Goal: Transaction & Acquisition: Register for event/course

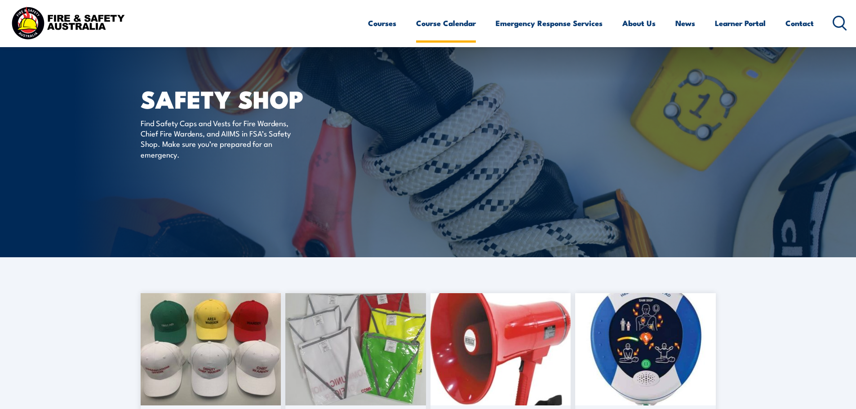
click at [434, 21] on link "Course Calendar" at bounding box center [446, 23] width 60 height 24
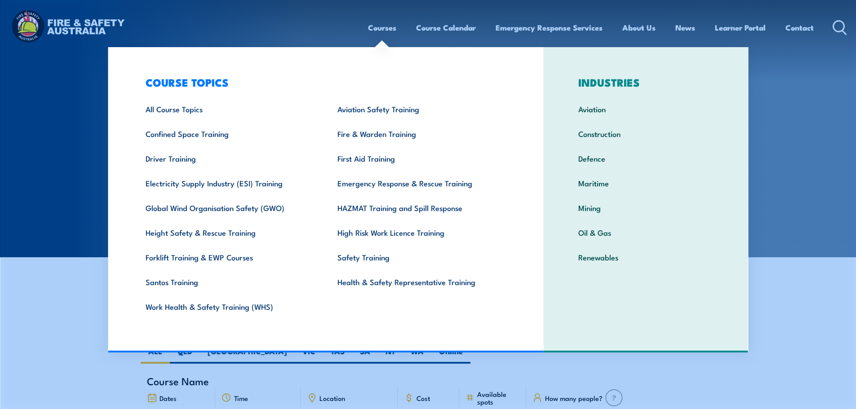
click at [378, 30] on link "Courses" at bounding box center [382, 28] width 28 height 24
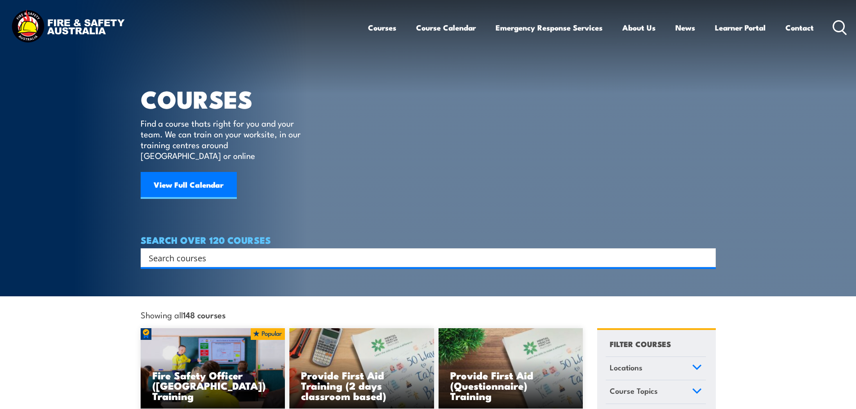
click at [240, 251] on input "Search input" at bounding box center [422, 257] width 547 height 13
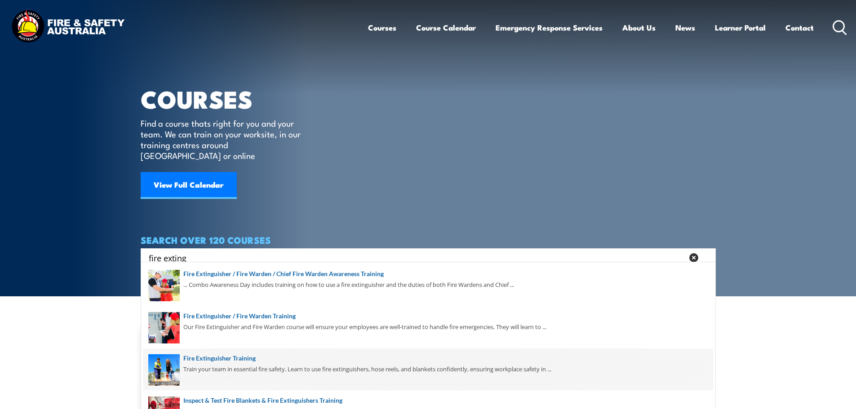
type input "fire exting"
click at [237, 356] on span at bounding box center [428, 370] width 570 height 42
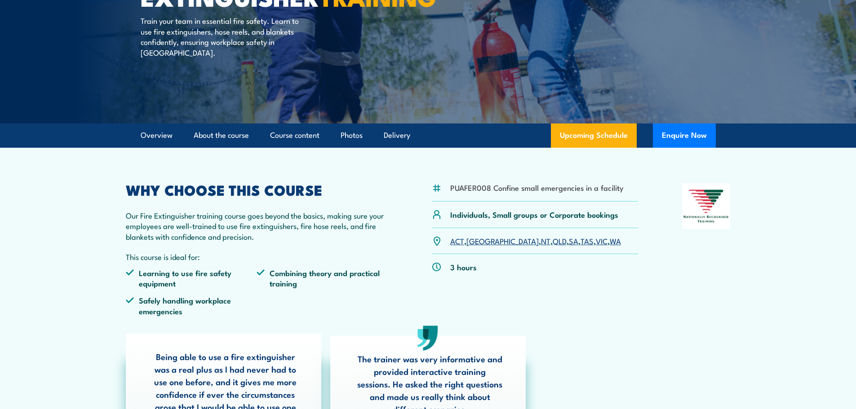
scroll to position [135, 0]
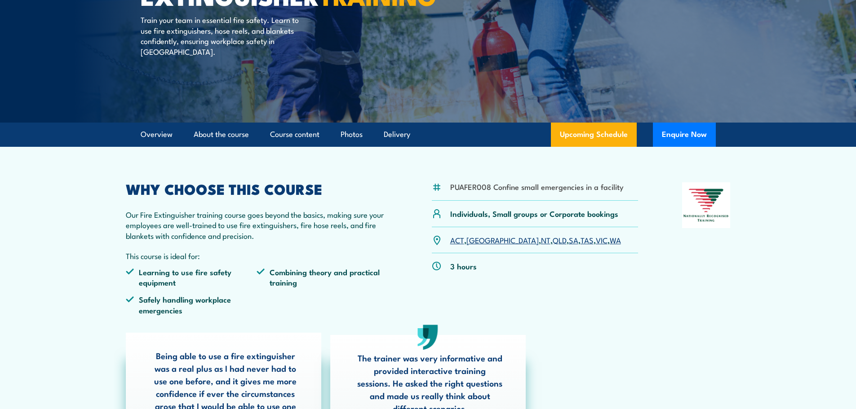
click at [596, 241] on link "VIC" at bounding box center [602, 240] width 12 height 11
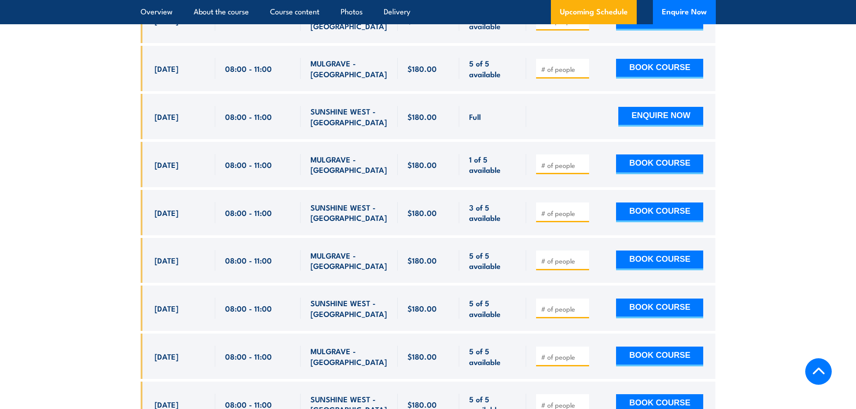
scroll to position [1778, 0]
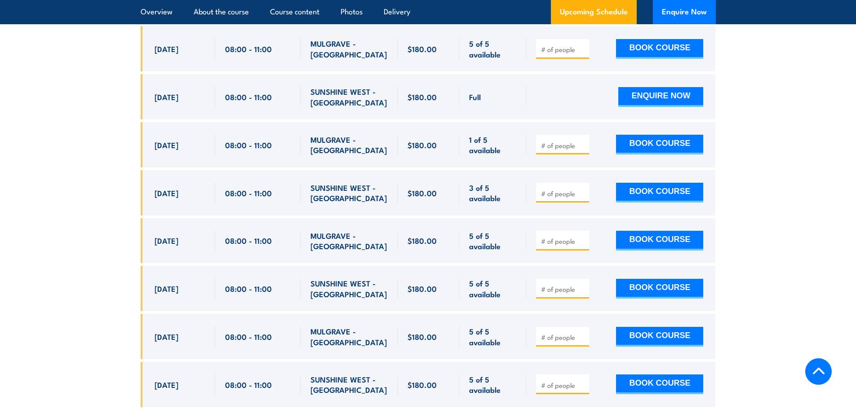
click at [560, 333] on input "number" at bounding box center [563, 337] width 45 height 9
type input "1"
click at [675, 327] on button "BOOK COURSE" at bounding box center [659, 337] width 87 height 20
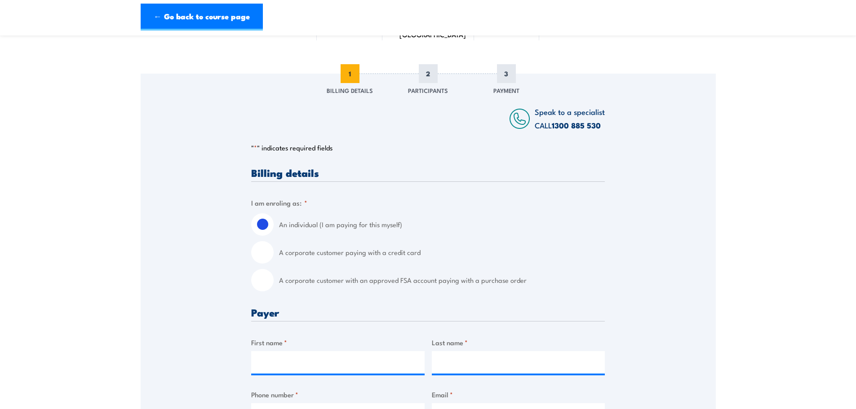
scroll to position [90, 0]
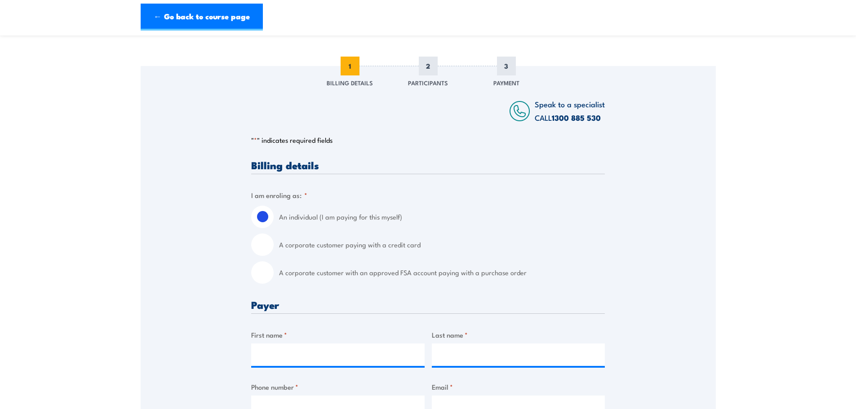
click at [274, 246] on div "A corporate customer paying with a credit card" at bounding box center [428, 245] width 354 height 22
click at [267, 253] on input "A corporate customer paying with a credit card" at bounding box center [262, 245] width 22 height 22
radio input "true"
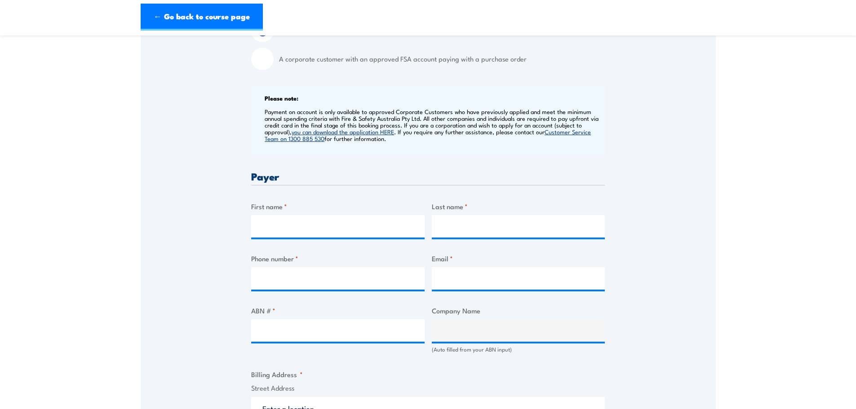
scroll to position [315, 0]
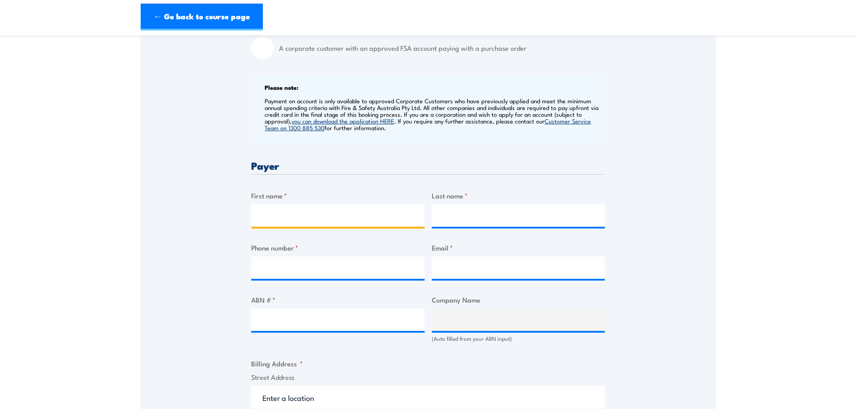
click at [349, 217] on input "First name *" at bounding box center [338, 216] width 174 height 22
type input "Fiona"
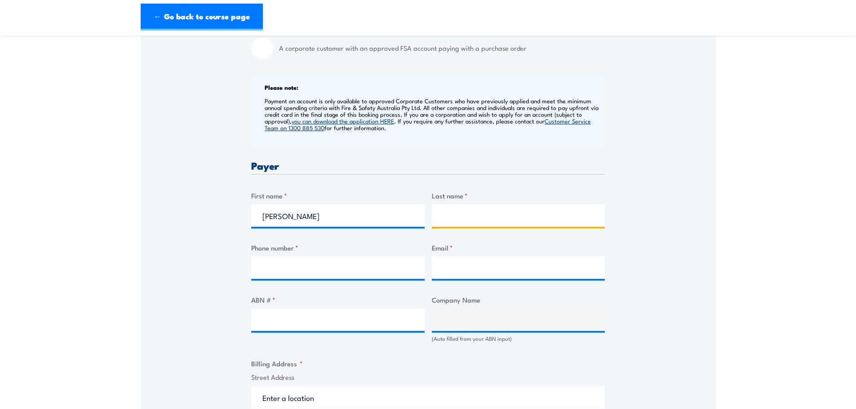
type input "Foran"
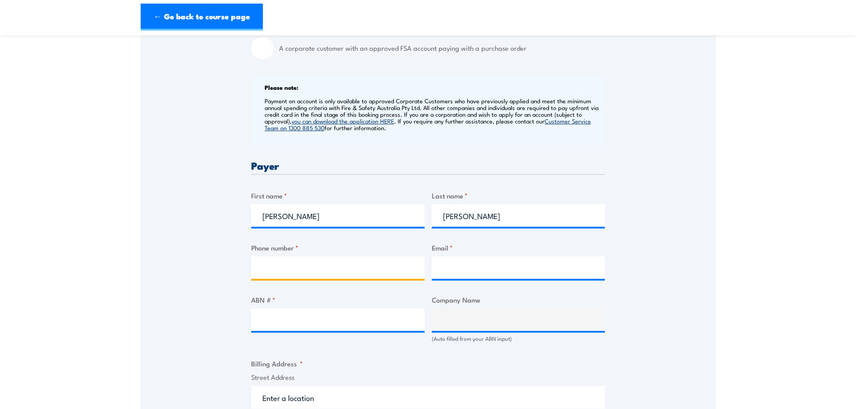
type input "0385357983"
type input "fiona.foran@wilsonstorage.com.au"
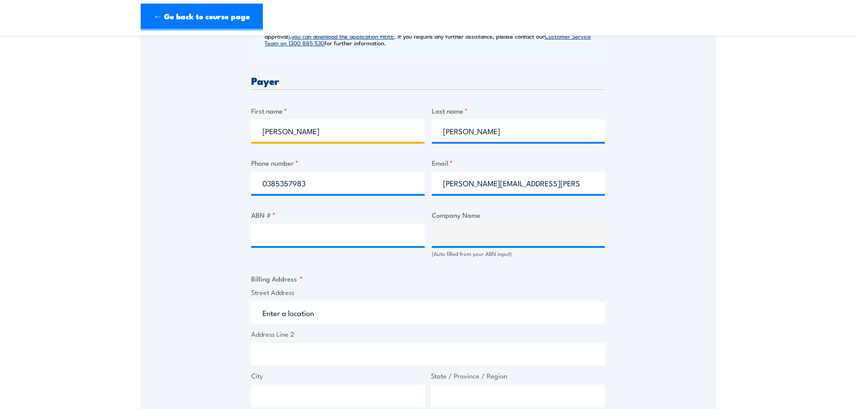
scroll to position [405, 0]
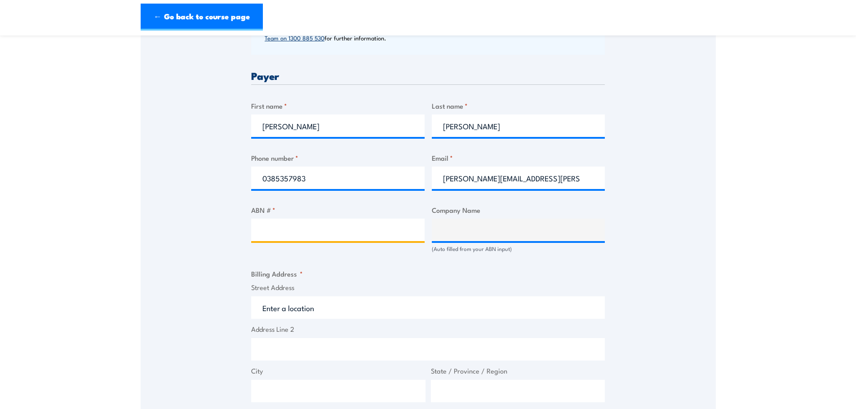
click at [346, 224] on input "ABN # *" at bounding box center [338, 230] width 174 height 22
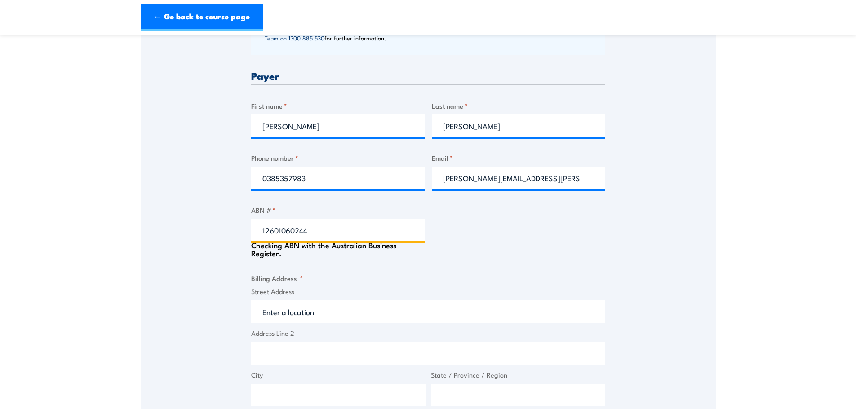
type input "12601060244"
type input "WILSON STORAGE PTY LTD"
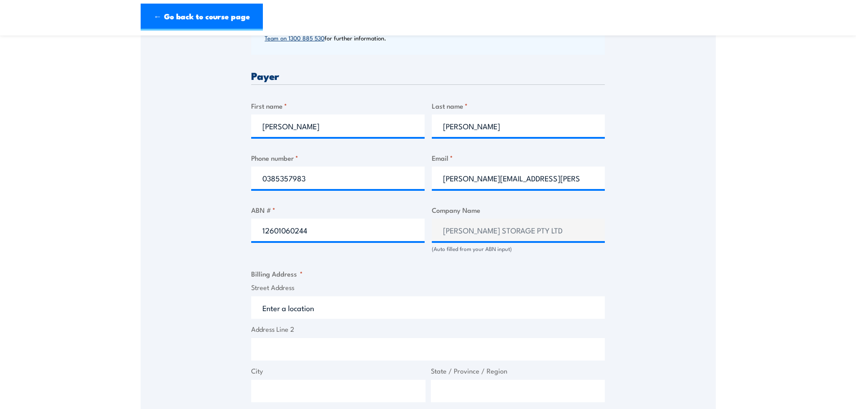
click input "Previous" at bounding box center [0, 0] width 0 height 0
click at [329, 307] on input "Street Address" at bounding box center [428, 308] width 354 height 22
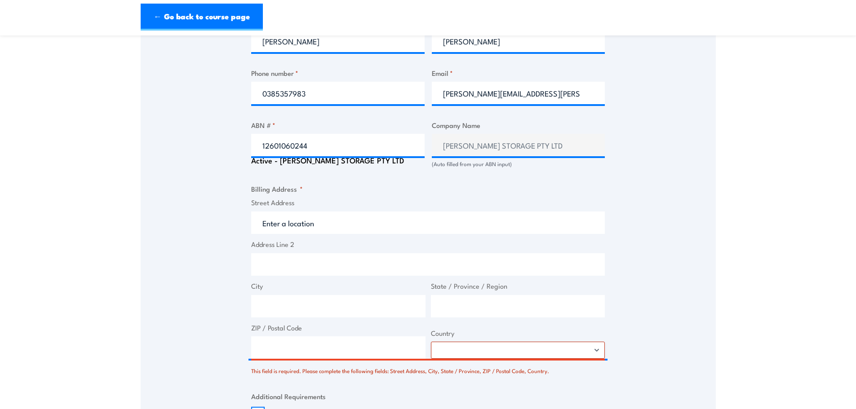
scroll to position [526, 0]
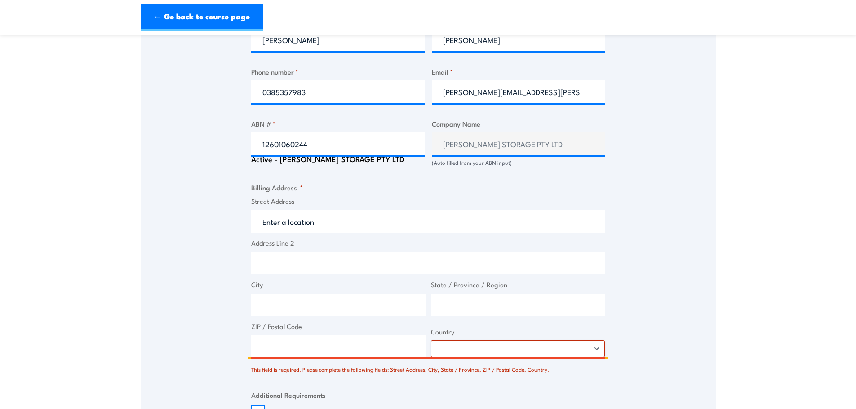
click at [322, 220] on input "Street Address" at bounding box center [428, 221] width 354 height 22
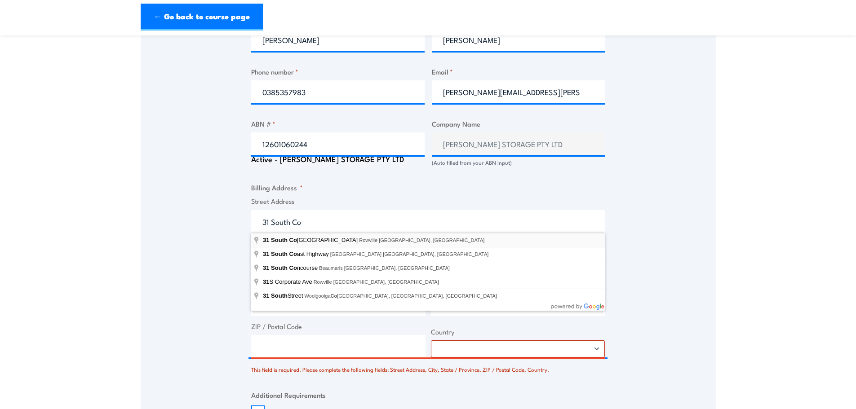
type input "31 South Corporate Avenue, Rowville VIC, Australia"
type input "31 S Corporate Ave"
type input "Rowville"
type input "Victoria"
type input "3178"
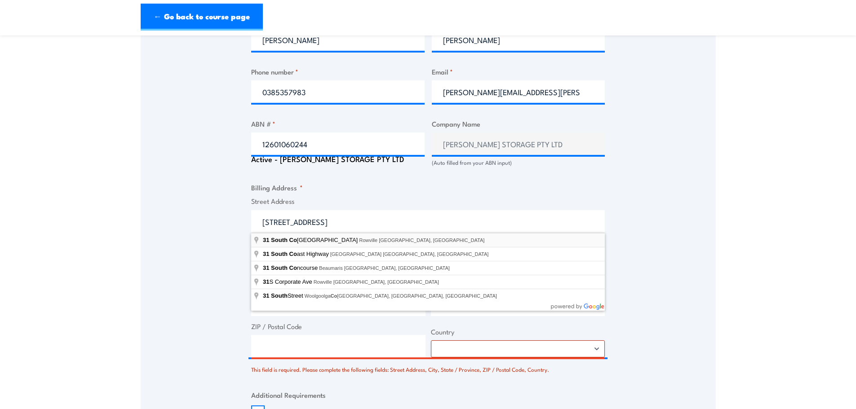
select select "Australia"
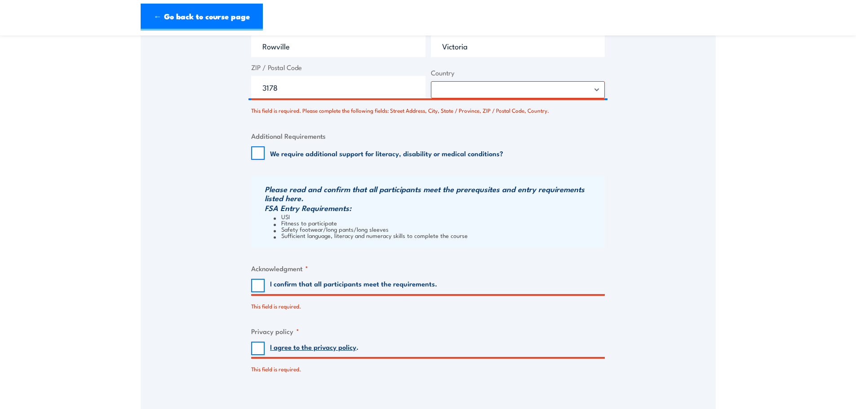
scroll to position [796, 0]
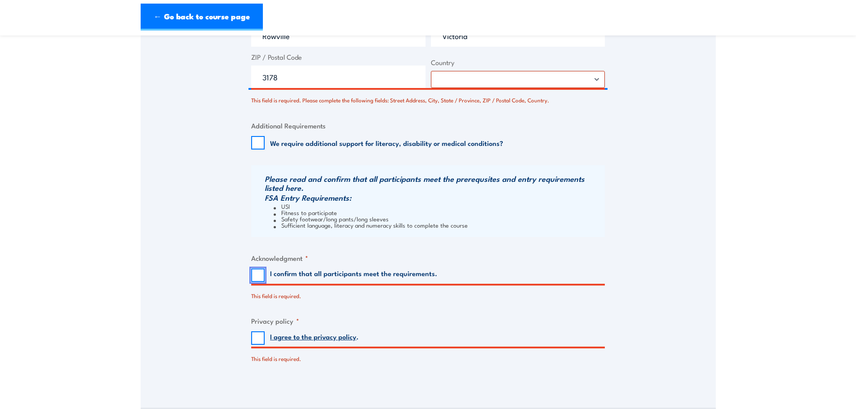
click at [260, 278] on input "I confirm that all participants meet the requirements." at bounding box center [257, 275] width 13 height 13
checkbox input "true"
click at [259, 341] on input "I agree to the privacy policy ." at bounding box center [257, 338] width 13 height 13
checkbox input "true"
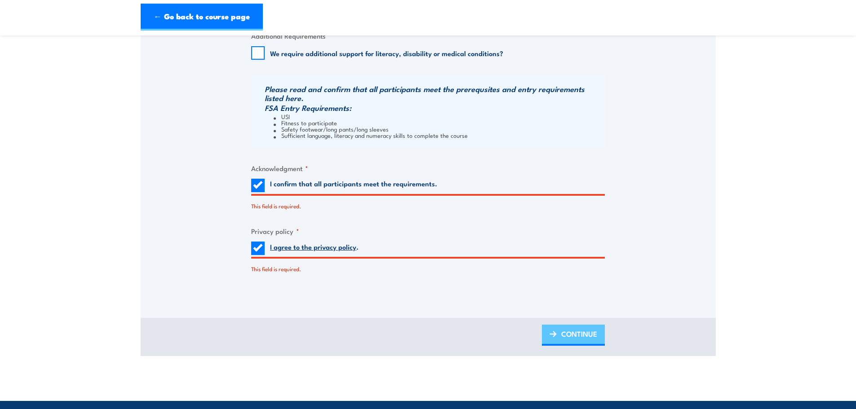
click at [575, 335] on span "CONTINUE" at bounding box center [579, 334] width 36 height 24
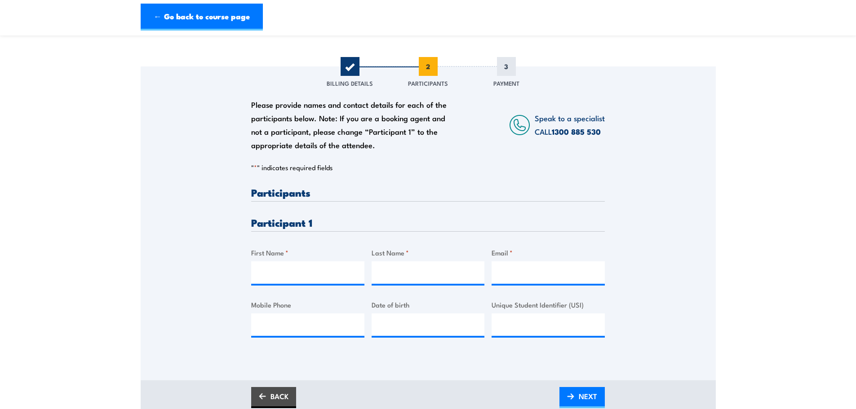
scroll to position [90, 0]
click at [289, 270] on input "First Name *" at bounding box center [307, 272] width 113 height 22
type input "Nathan"
type input "Chen"
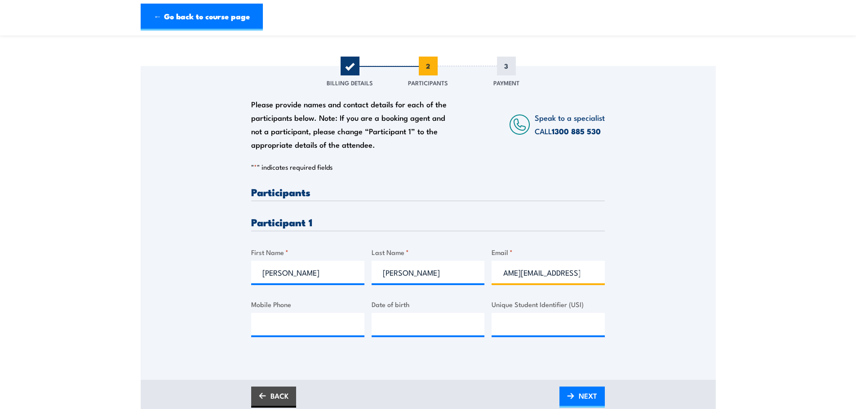
scroll to position [0, 43]
type input "nathan.chen@wilsonstorage.com.au"
type input "0478276623"
type input "__/__/____"
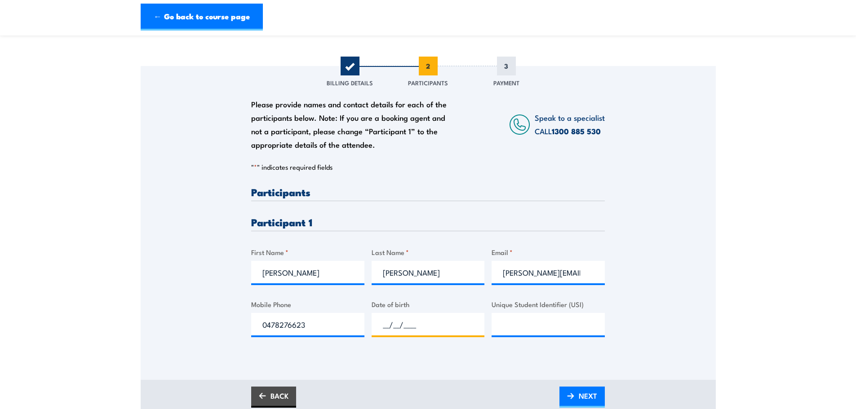
click at [398, 327] on input "__/__/____" at bounding box center [428, 324] width 113 height 22
type input "10/08/1993"
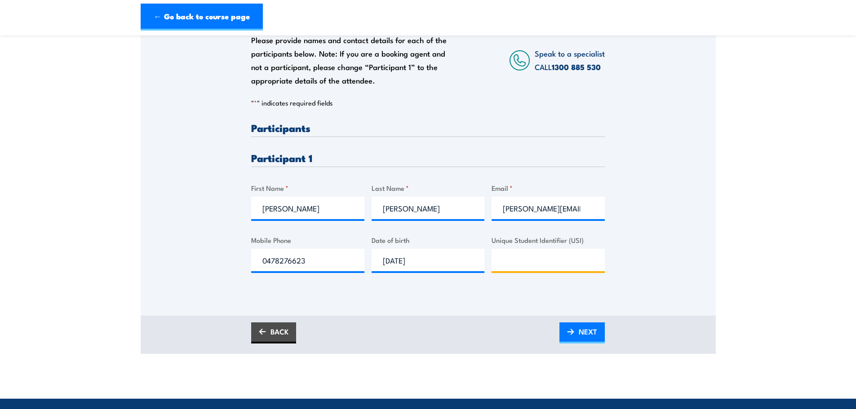
scroll to position [225, 0]
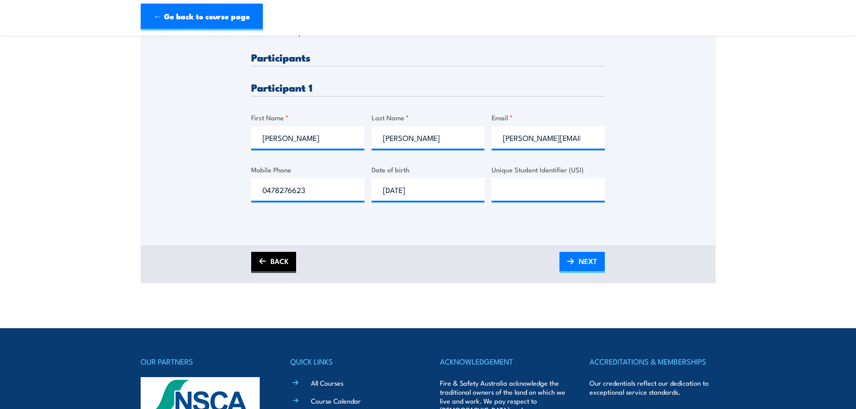
click at [260, 262] on img at bounding box center [262, 261] width 7 height 6
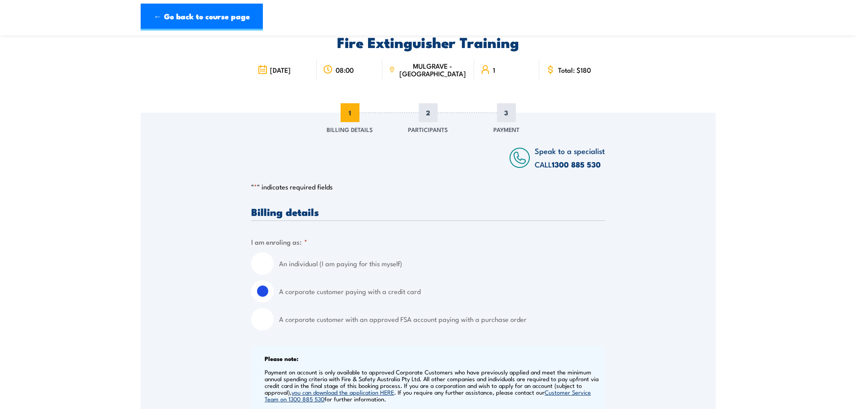
scroll to position [0, 0]
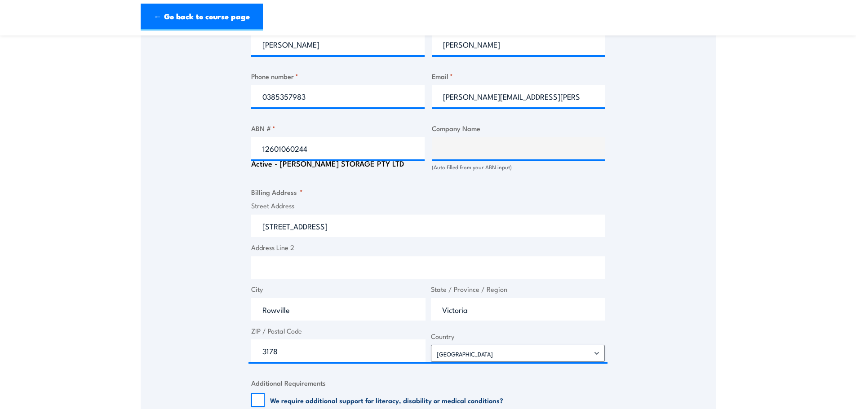
scroll to position [449, 0]
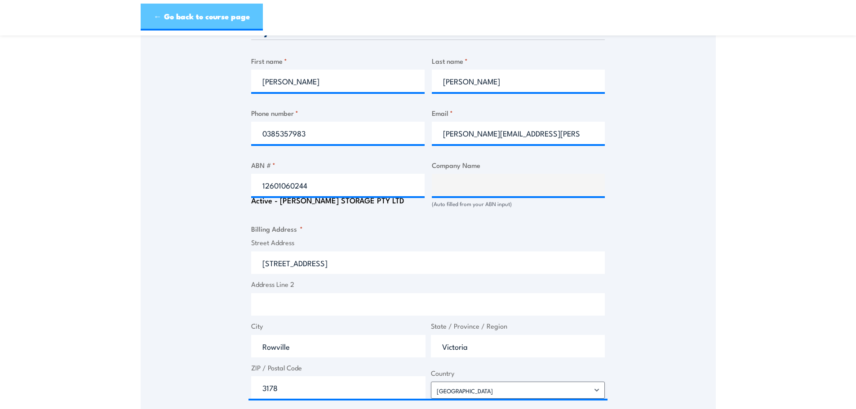
click at [201, 18] on link "← Go back to course page" at bounding box center [202, 17] width 122 height 27
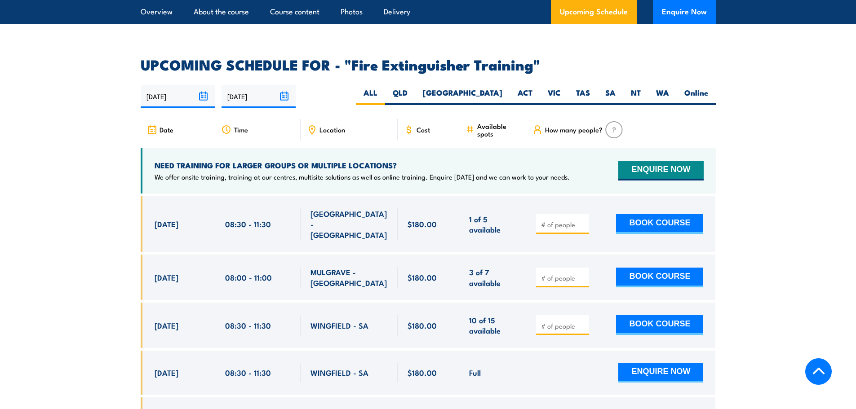
scroll to position [1464, 0]
click at [556, 88] on label "VIC" at bounding box center [554, 97] width 28 height 18
click at [561, 88] on input "VIC" at bounding box center [564, 91] width 6 height 6
radio input "true"
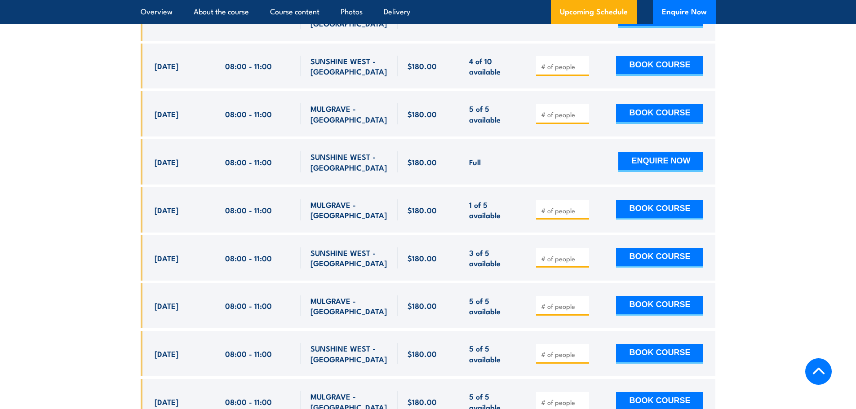
scroll to position [1733, 0]
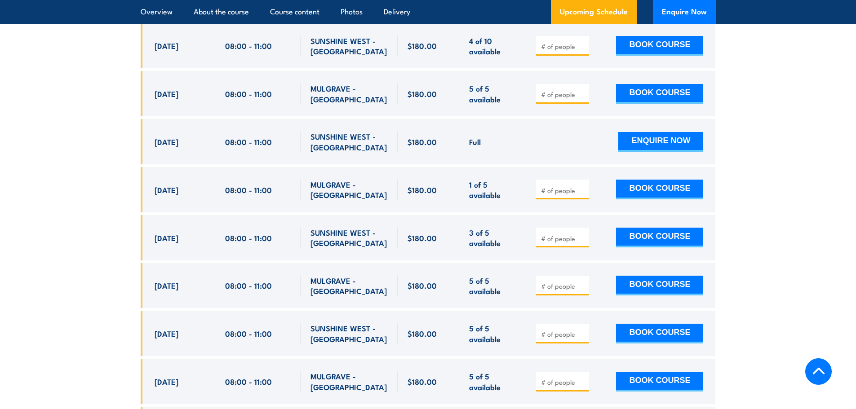
click at [565, 324] on div at bounding box center [562, 334] width 53 height 20
click at [567, 330] on input "number" at bounding box center [563, 334] width 45 height 9
type input "1"
click at [665, 324] on button "BOOK COURSE" at bounding box center [659, 334] width 87 height 20
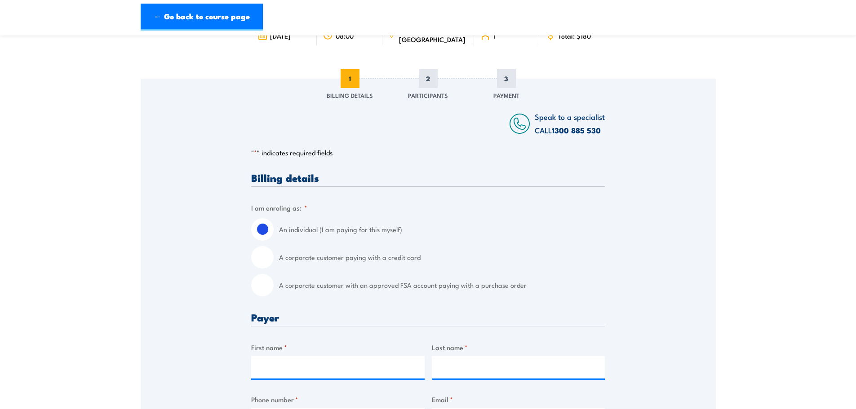
scroll to position [90, 0]
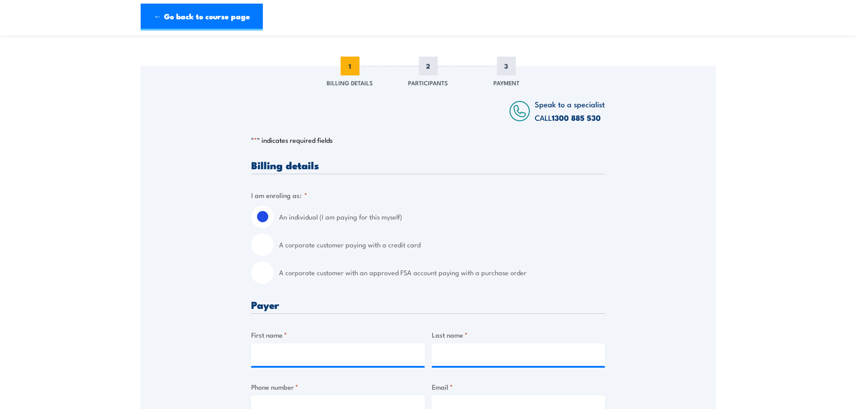
click at [302, 242] on label "A corporate customer paying with a credit card" at bounding box center [442, 245] width 326 height 22
click at [274, 242] on input "A corporate customer paying with a credit card" at bounding box center [262, 245] width 22 height 22
radio input "true"
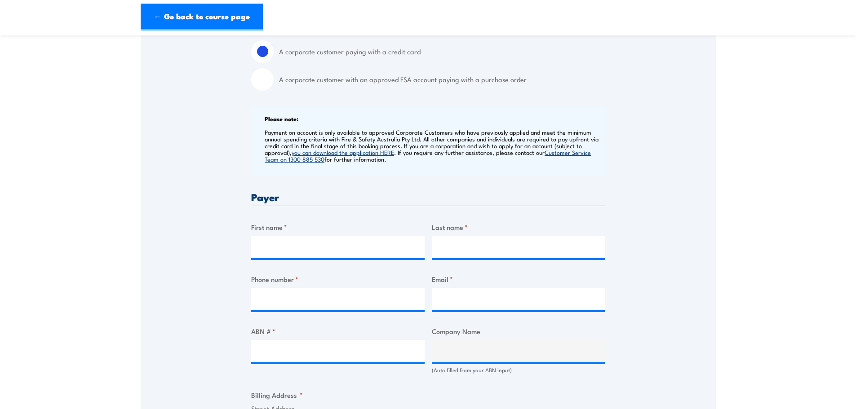
scroll to position [315, 0]
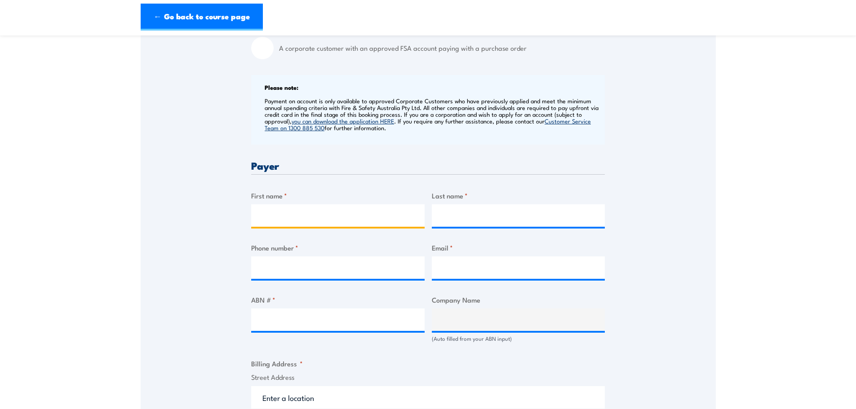
click at [307, 222] on input "First name *" at bounding box center [338, 216] width 174 height 22
type input "[PERSON_NAME]"
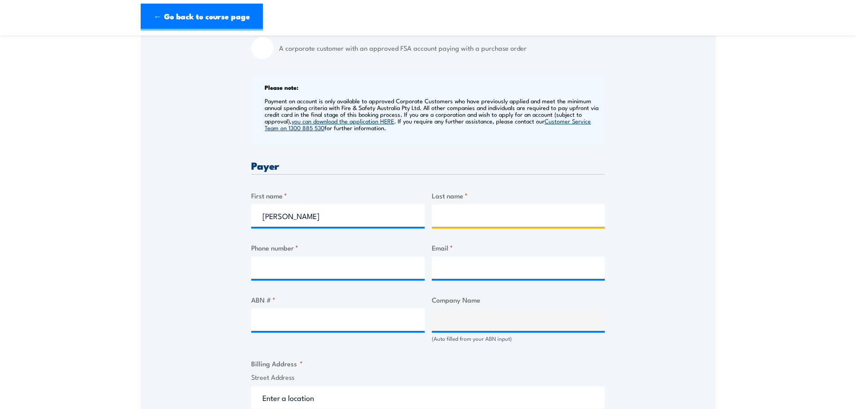
type input "[PERSON_NAME]"
type input "0385357983"
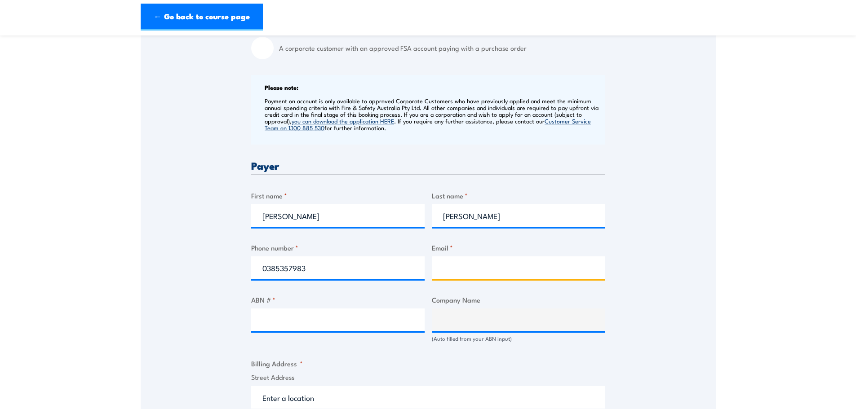
type input "fiona.foran@wilsonstorage.com.au"
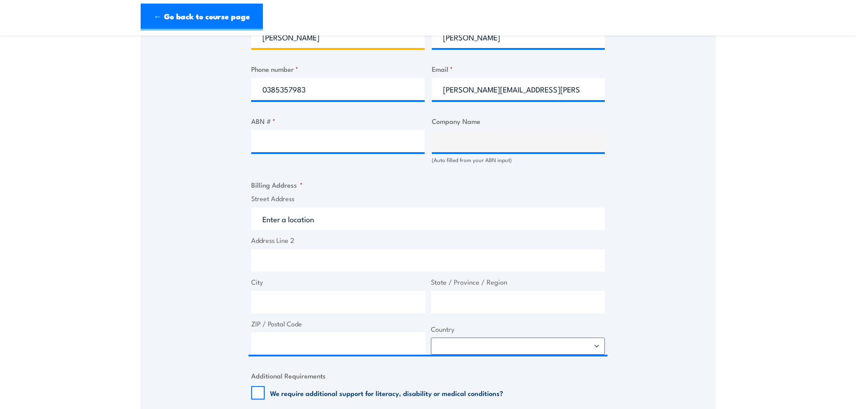
scroll to position [494, 0]
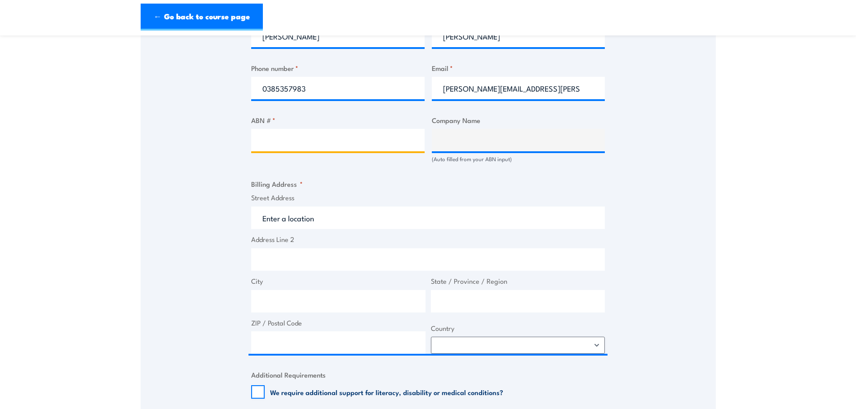
click at [271, 144] on input "ABN # *" at bounding box center [338, 140] width 174 height 22
type input "12601060244"
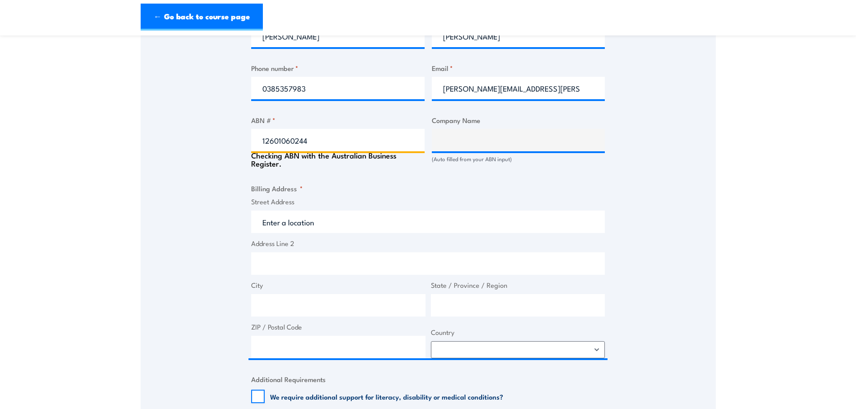
type input "WILSON STORAGE PTY LTD"
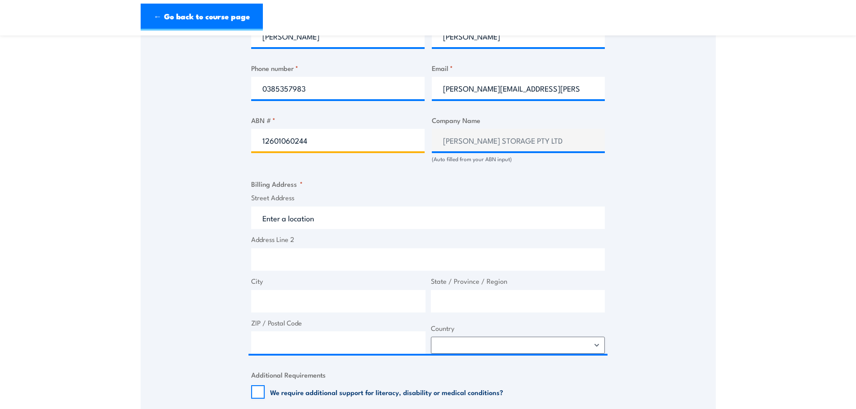
type input "12601060244"
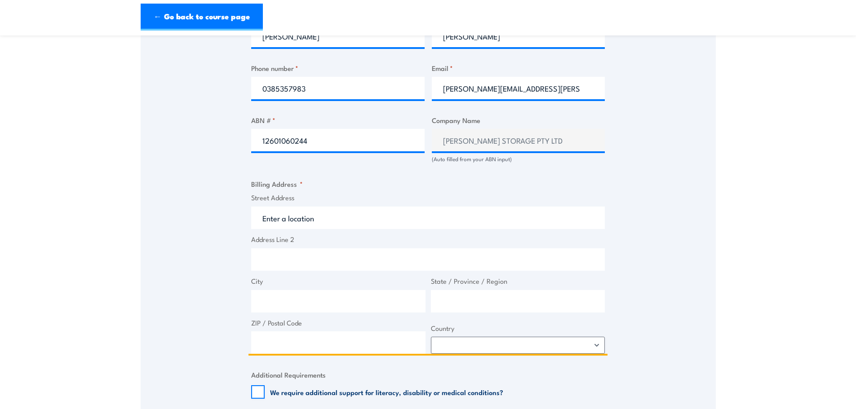
click at [351, 220] on input "Street Address" at bounding box center [428, 218] width 354 height 22
click at [347, 213] on input "31 south corpor" at bounding box center [428, 218] width 354 height 22
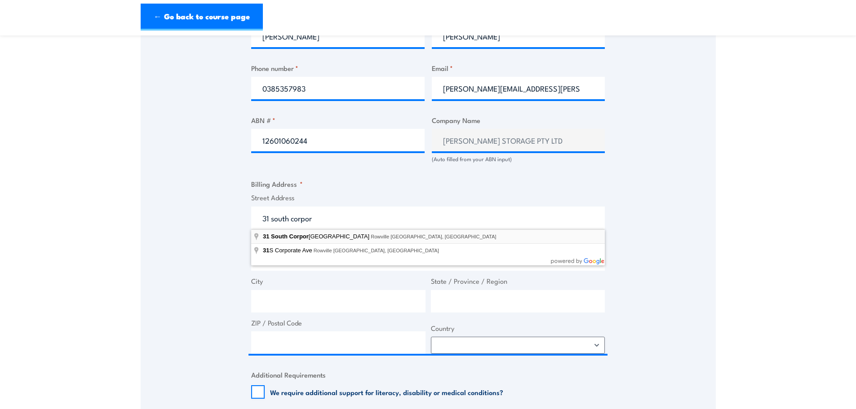
type input "31 South Corporate Avenue, Rowville VIC, Australia"
type input "31 S Corporate Ave"
type input "Rowville"
type input "Victoria"
type input "3178"
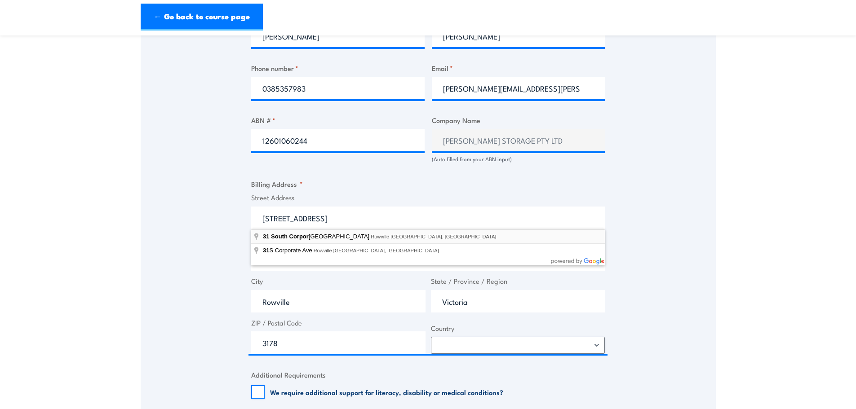
select select "Australia"
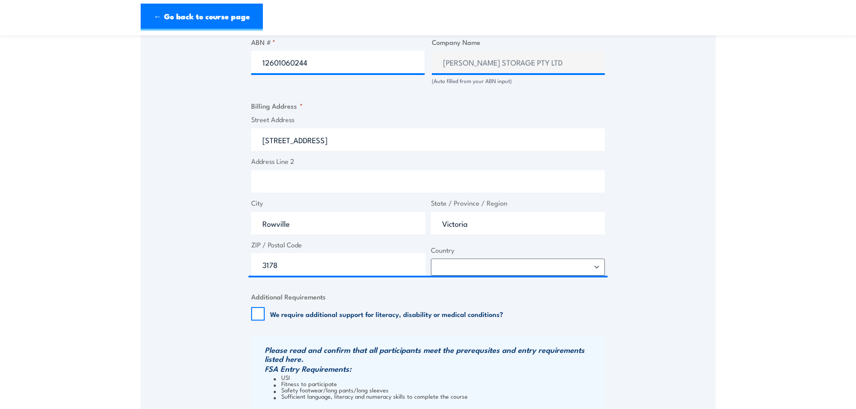
scroll to position [584, 0]
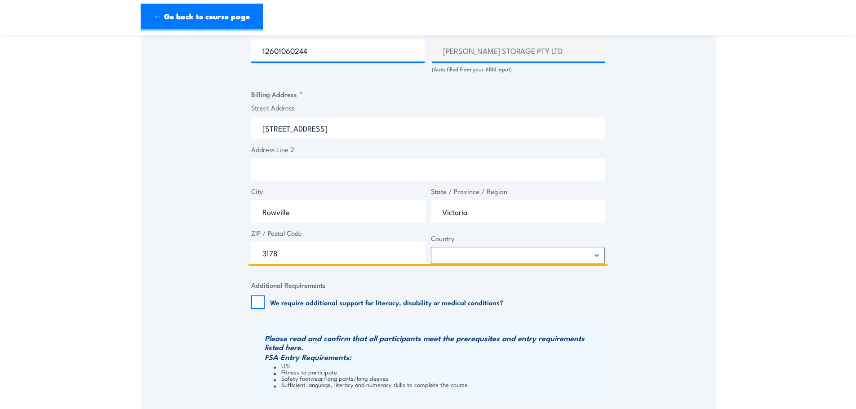
click at [348, 161] on input "Address Line 2" at bounding box center [428, 170] width 354 height 22
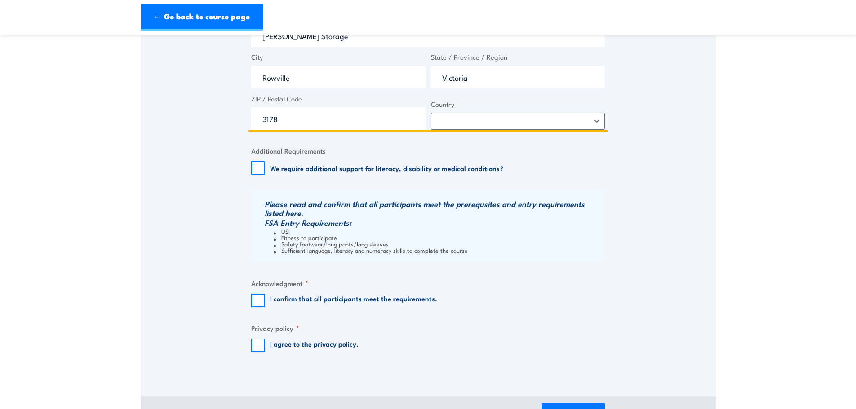
scroll to position [719, 0]
type input "Wilson Storage"
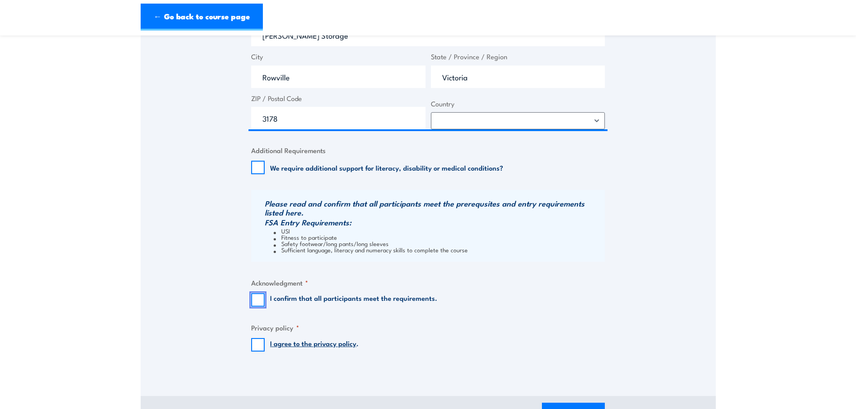
click at [256, 298] on input "I confirm that all participants meet the requirements." at bounding box center [257, 300] width 13 height 13
checkbox input "true"
click at [258, 347] on input "I agree to the privacy policy ." at bounding box center [257, 344] width 13 height 13
checkbox input "true"
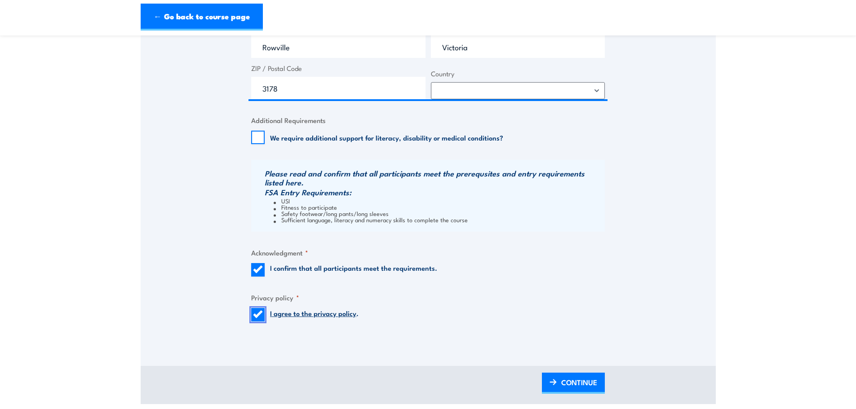
scroll to position [809, 0]
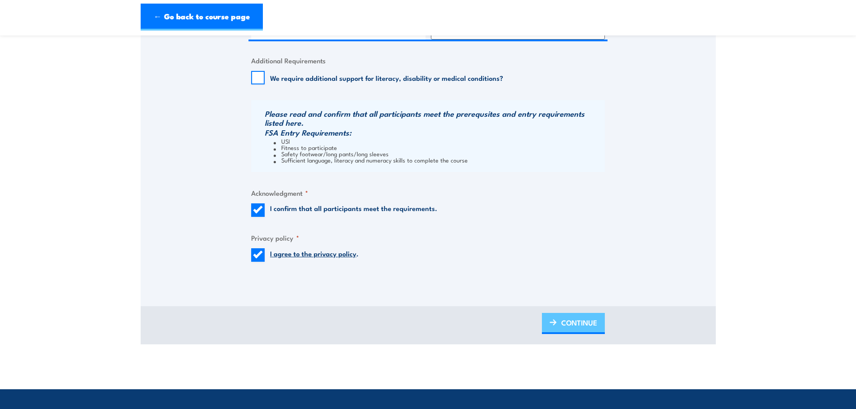
click at [576, 325] on span "CONTINUE" at bounding box center [579, 323] width 36 height 24
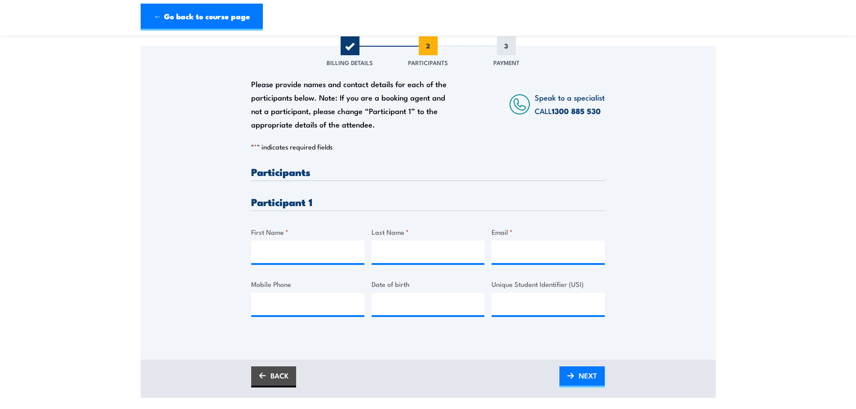
scroll to position [135, 0]
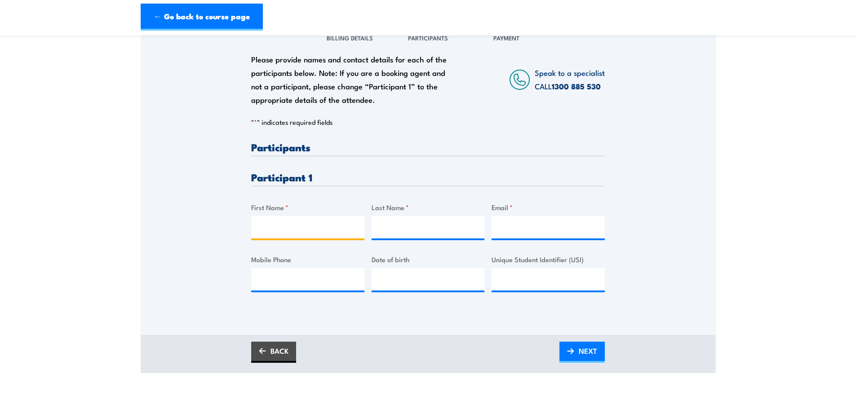
click at [316, 223] on input "First Name *" at bounding box center [307, 227] width 113 height 22
type input "n"
type input "Nathan"
type input "Chen"
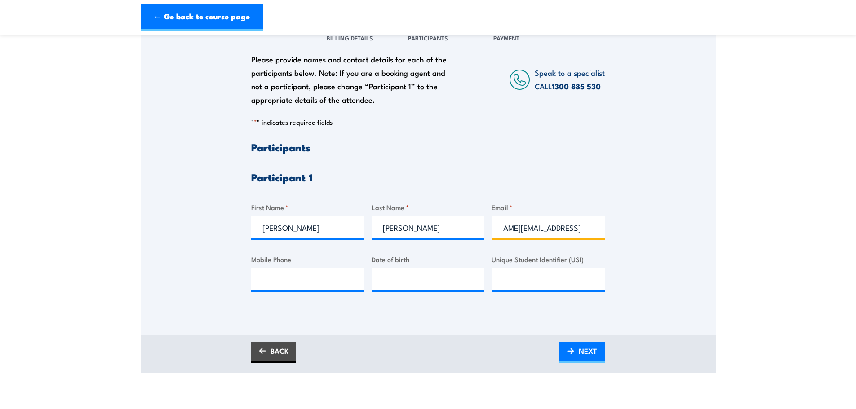
scroll to position [0, 43]
type input "nathan.chen@wilsonstorage.com.au"
click at [392, 277] on input "__/__/____" at bounding box center [428, 279] width 113 height 22
type input "__/__/____"
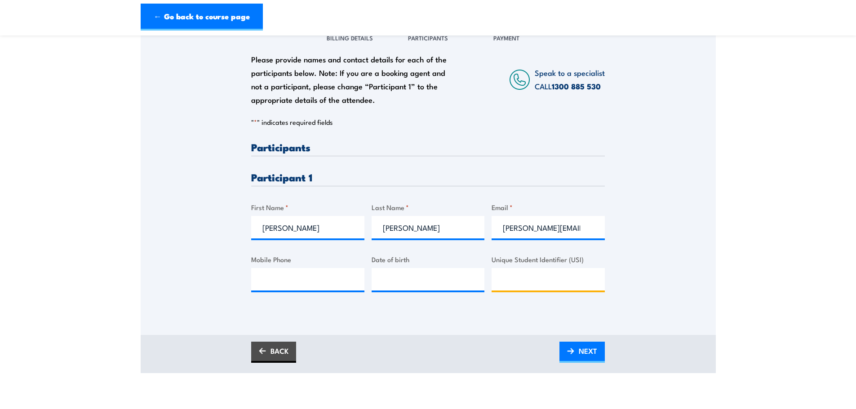
click at [516, 281] on input "Unique Student Identifier (USI)" at bounding box center [548, 279] width 113 height 22
type input "RLAHL2A3L7"
click at [289, 280] on input "Mobile Phone" at bounding box center [307, 279] width 113 height 22
drag, startPoint x: 305, startPoint y: 286, endPoint x: 230, endPoint y: 288, distance: 75.5
click at [230, 288] on div "Please provide names and contact details for each of the participants below. No…" at bounding box center [428, 165] width 575 height 289
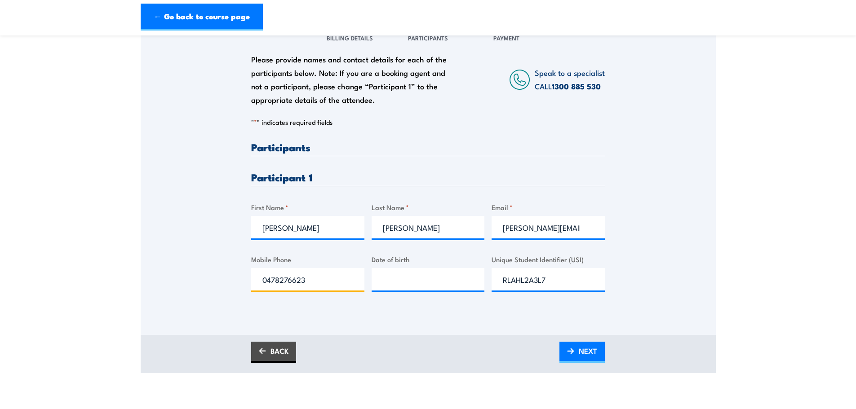
type input "0478276623"
click at [393, 277] on input "__/__/____" at bounding box center [428, 279] width 113 height 22
type input "10/08/1993"
click at [586, 353] on span "NEXT" at bounding box center [588, 351] width 18 height 24
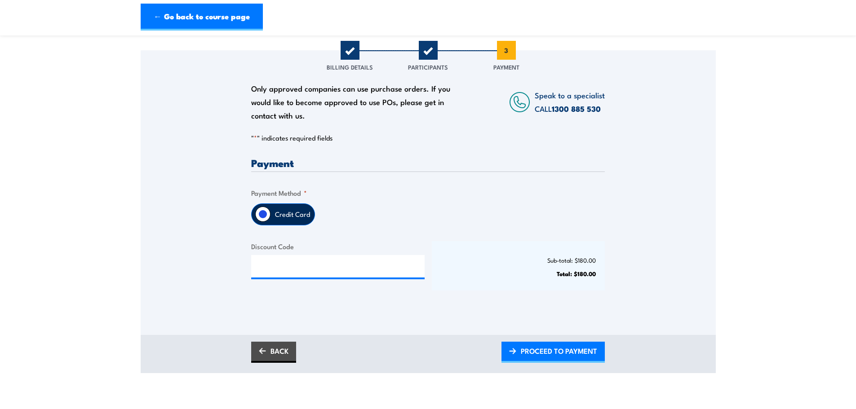
scroll to position [90, 0]
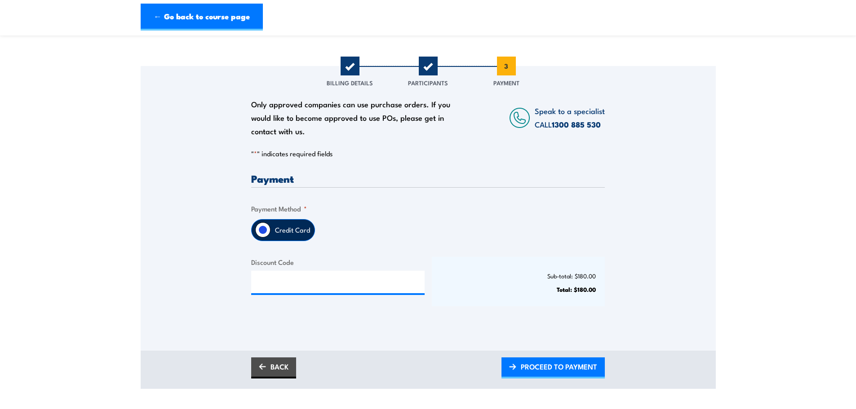
click at [291, 232] on label "Credit Card" at bounding box center [293, 230] width 44 height 21
click at [271, 232] on input "Credit Card" at bounding box center [262, 229] width 15 height 15
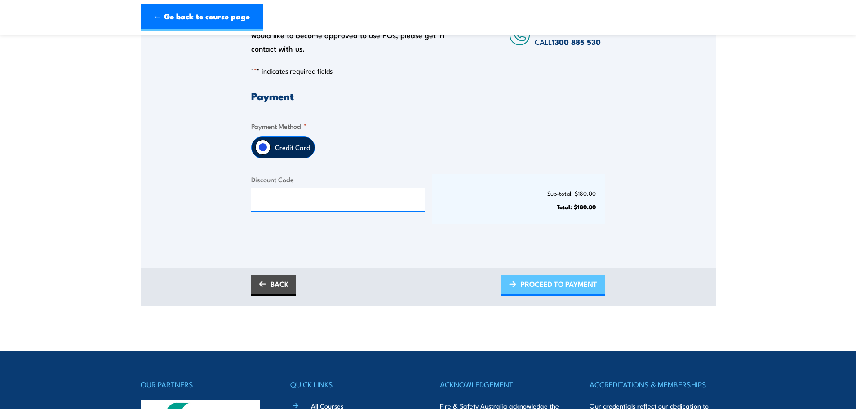
scroll to position [180, 0]
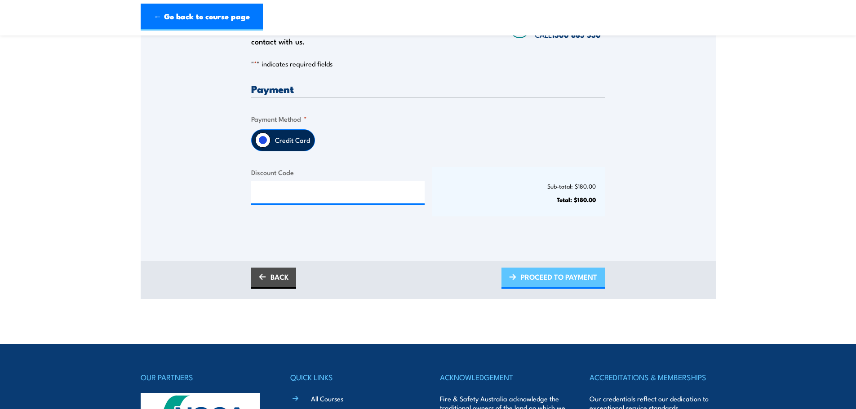
click at [564, 268] on span "PROCEED TO PAYMENT" at bounding box center [559, 277] width 76 height 24
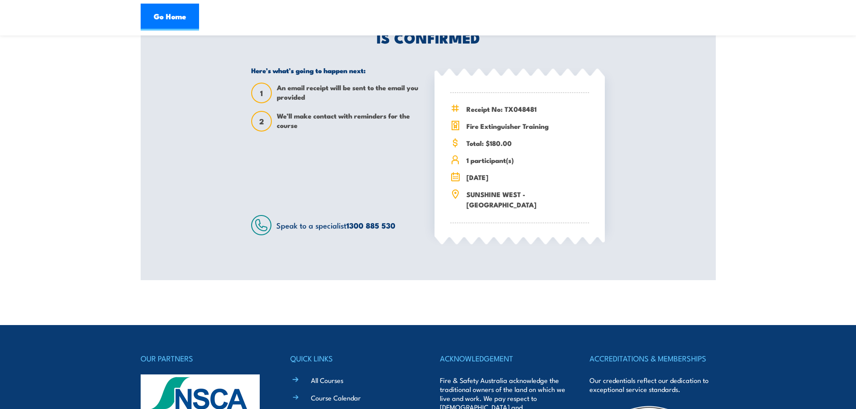
scroll to position [225, 0]
